Goal: Task Accomplishment & Management: Manage account settings

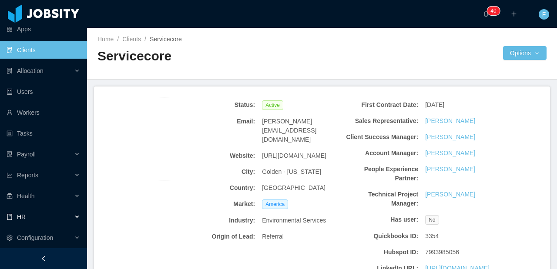
click at [39, 216] on div "HR" at bounding box center [43, 217] width 87 height 17
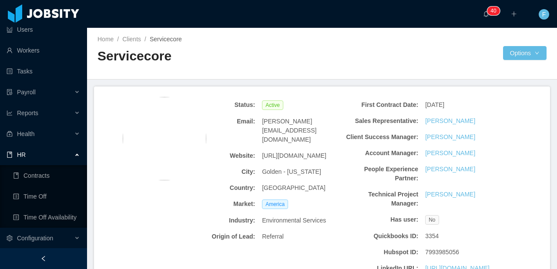
scroll to position [91, 0]
click at [43, 196] on link "Time Off" at bounding box center [46, 196] width 67 height 17
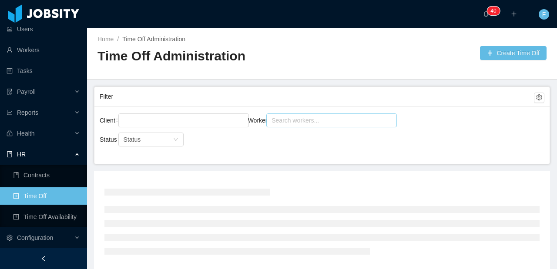
click at [298, 125] on div "Search workers..." at bounding box center [328, 120] width 119 height 13
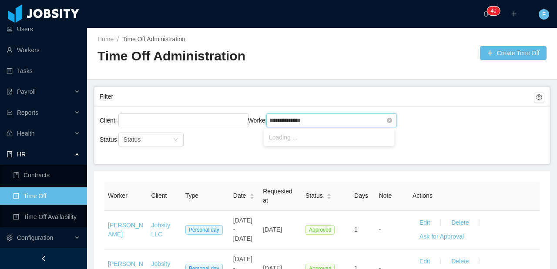
type input "**********"
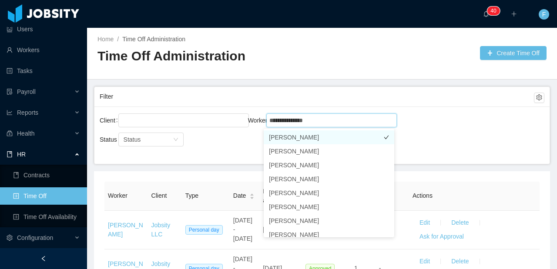
drag, startPoint x: 301, startPoint y: 138, endPoint x: 311, endPoint y: 136, distance: 10.6
click at [301, 138] on li "Luis Felipe Sandoval" at bounding box center [329, 138] width 131 height 14
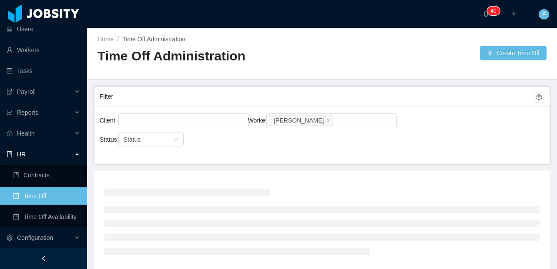
click at [467, 132] on div "Client Worker Search workers... Luis Felipe Sandoval" at bounding box center [322, 126] width 445 height 28
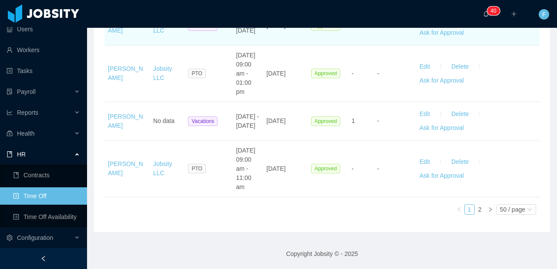
scroll to position [2590, 0]
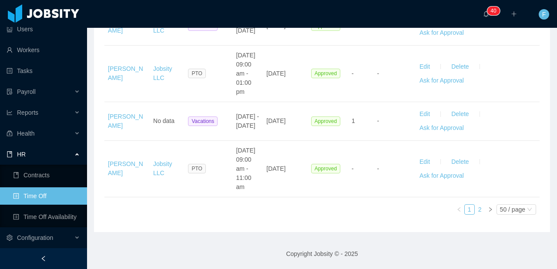
click at [475, 211] on link "2" at bounding box center [480, 210] width 10 height 10
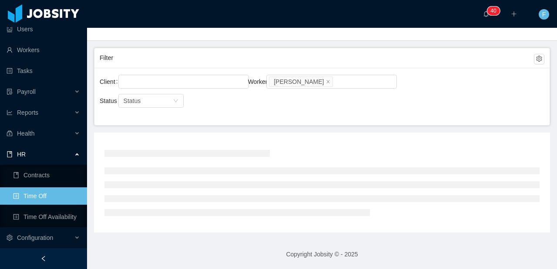
scroll to position [52, 0]
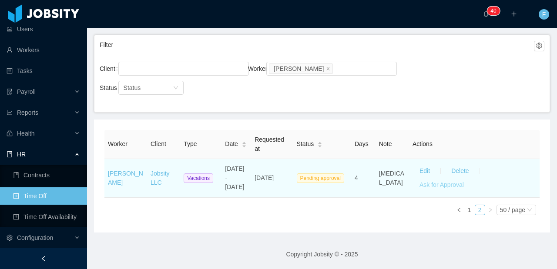
click at [426, 185] on button "Ask for Approval" at bounding box center [442, 185] width 58 height 14
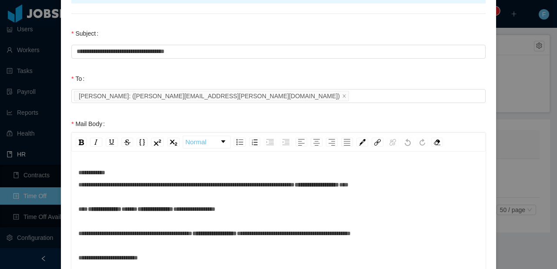
scroll to position [136, 0]
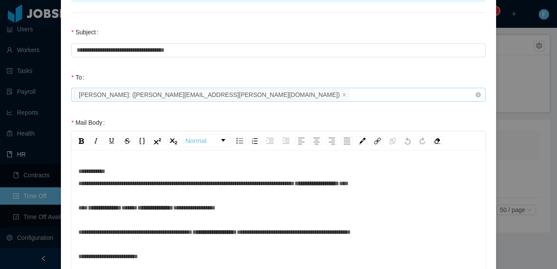
click at [342, 94] on icon "icon: close" at bounding box center [344, 95] width 4 height 4
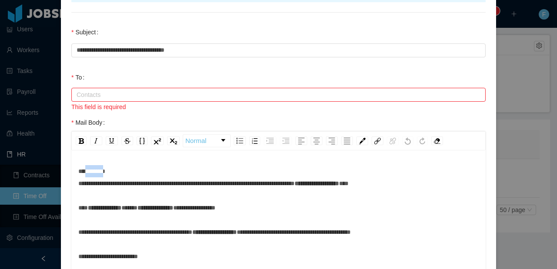
drag, startPoint x: 106, startPoint y: 171, endPoint x: 84, endPoint y: 172, distance: 21.8
click at [84, 172] on span "**********" at bounding box center [186, 177] width 216 height 18
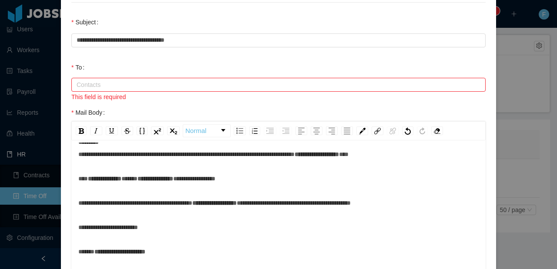
scroll to position [202, 0]
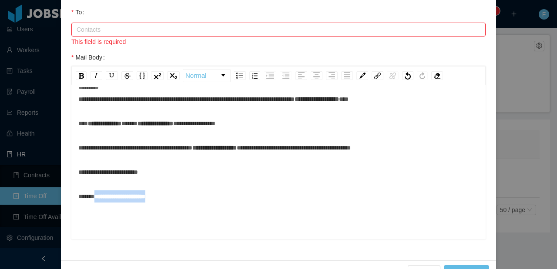
drag, startPoint x: 128, startPoint y: 222, endPoint x: 69, endPoint y: 220, distance: 59.2
click at [71, 220] on div "**********" at bounding box center [278, 164] width 414 height 152
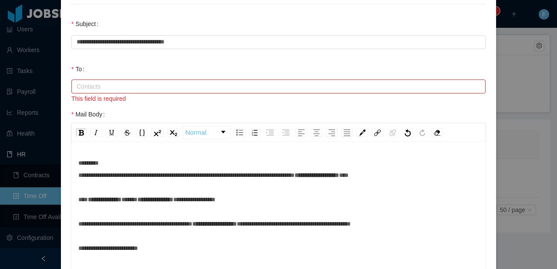
scroll to position [117, 0]
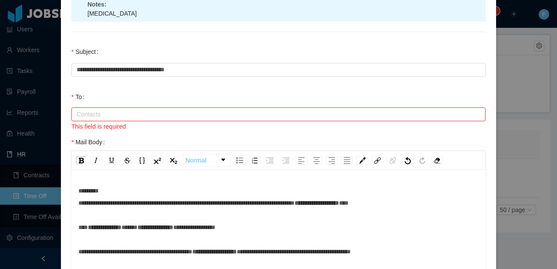
click at [102, 112] on div "Contacts" at bounding box center [275, 114] width 396 height 9
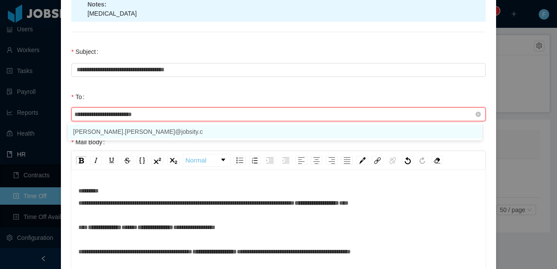
type input "**********"
click at [101, 132] on li "jenna.stanfield@jobsity.com" at bounding box center [275, 132] width 414 height 14
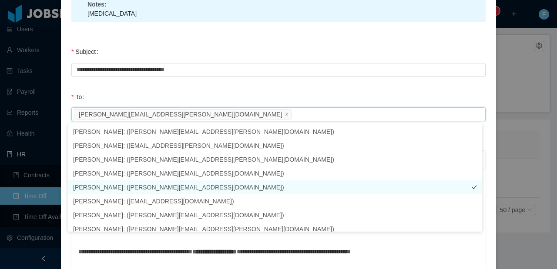
click at [165, 184] on li "Daniela Orellana : ( daniela.orelllana+client@jobsity.com )" at bounding box center [275, 188] width 414 height 14
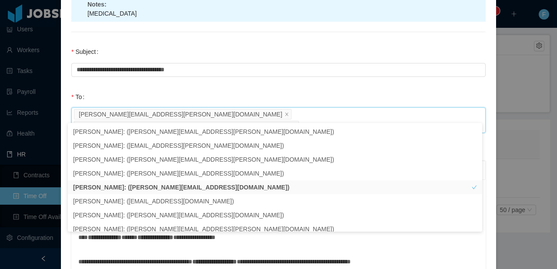
click at [220, 85] on div "**********" at bounding box center [279, 65] width 432 height 45
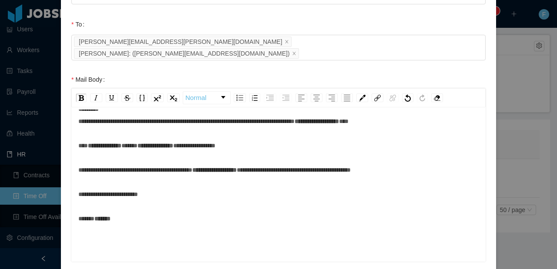
scroll to position [226, 0]
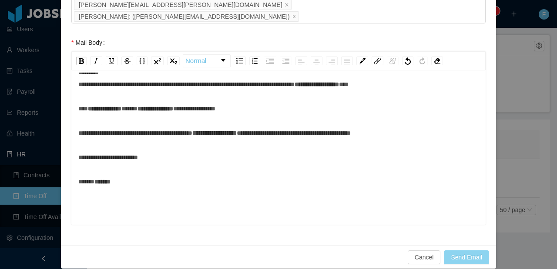
click at [463, 251] on button "Send Email" at bounding box center [466, 258] width 45 height 14
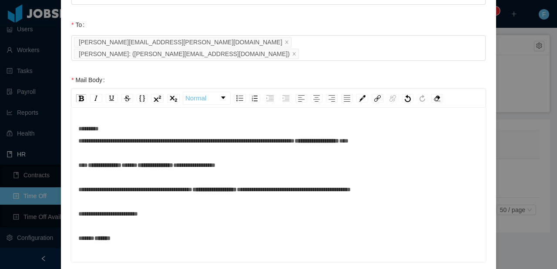
scroll to position [151, 0]
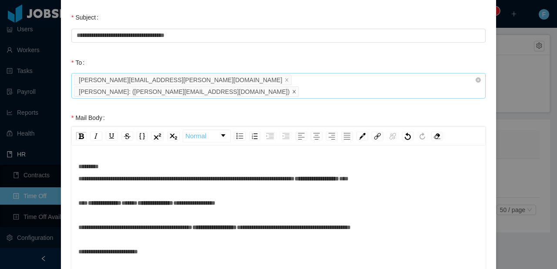
click at [296, 90] on icon "icon: close" at bounding box center [294, 92] width 4 height 4
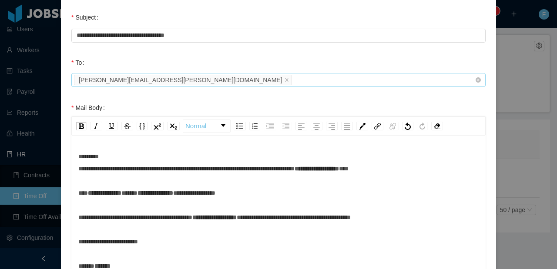
click at [293, 79] on div "Contacts jenna.stanfield@jobsity.com" at bounding box center [275, 80] width 403 height 13
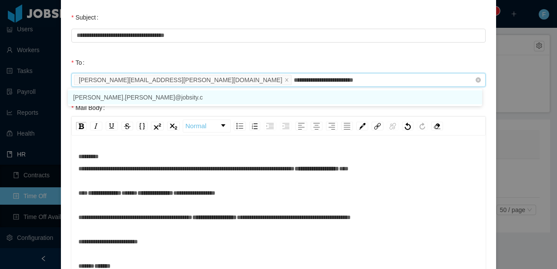
type input "**********"
click at [117, 95] on li "daniela.orellana@jobsity.com" at bounding box center [275, 98] width 414 height 14
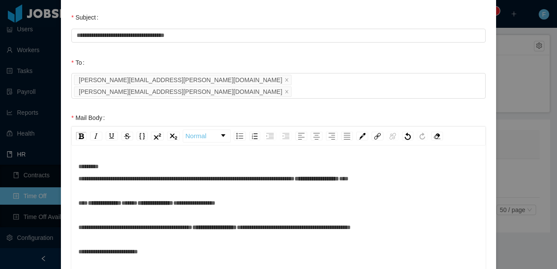
click at [327, 49] on div "**********" at bounding box center [279, 31] width 432 height 45
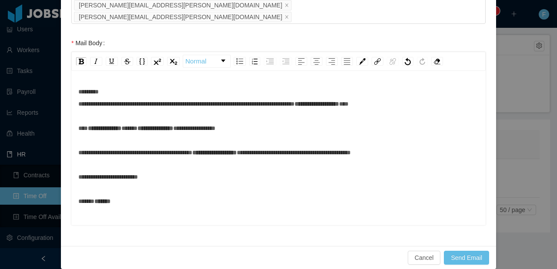
scroll to position [226, 0]
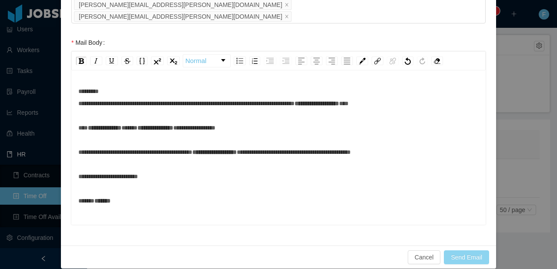
click at [451, 251] on button "Send Email" at bounding box center [466, 258] width 45 height 14
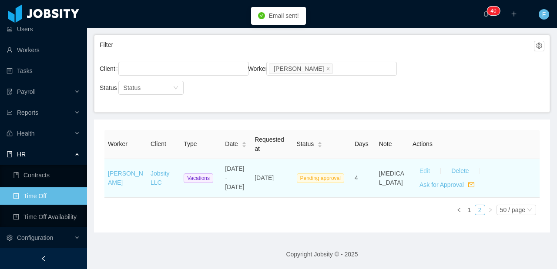
click at [415, 171] on button "Edit" at bounding box center [425, 172] width 24 height 14
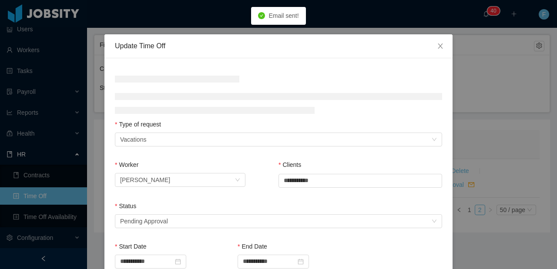
scroll to position [60, 0]
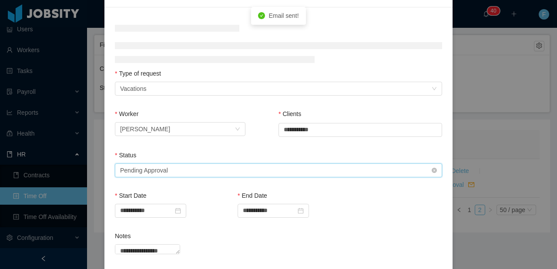
click at [192, 167] on div "Select status Pending Approval" at bounding box center [275, 170] width 311 height 13
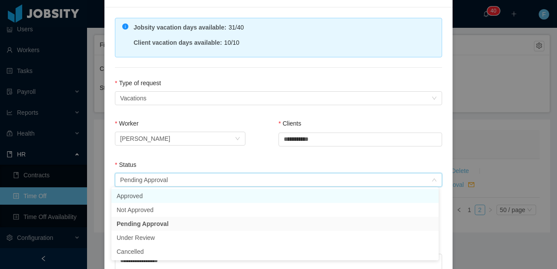
click at [141, 199] on li "Approved" at bounding box center [274, 196] width 327 height 14
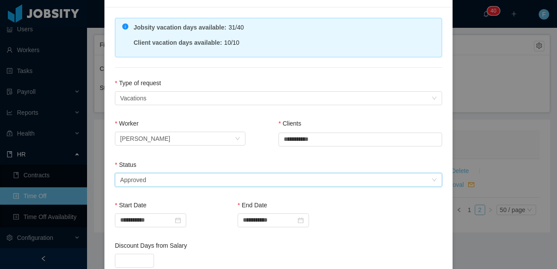
click at [171, 162] on div "Status" at bounding box center [278, 167] width 327 height 13
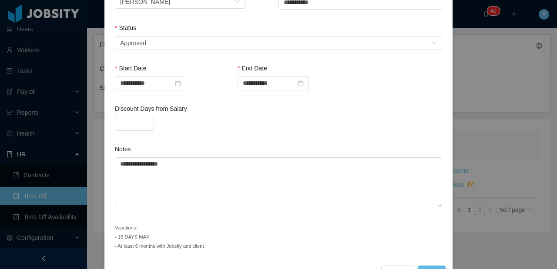
scroll to position [222, 0]
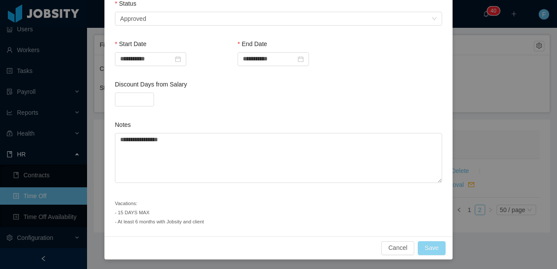
click at [434, 247] on button "Save" at bounding box center [432, 249] width 28 height 14
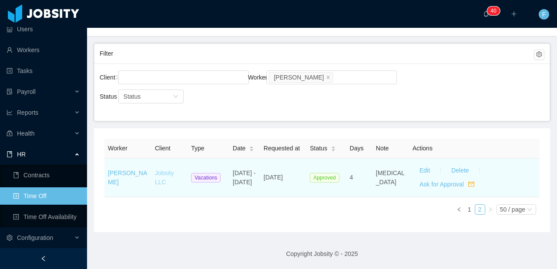
click at [161, 176] on link "Jobsity LLC" at bounding box center [164, 178] width 19 height 16
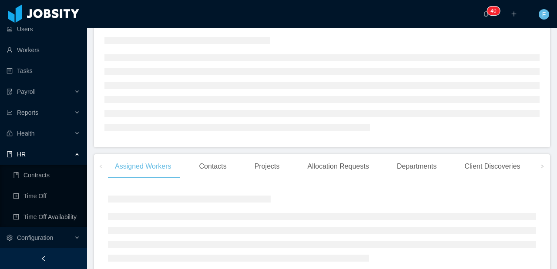
scroll to position [43, 0]
